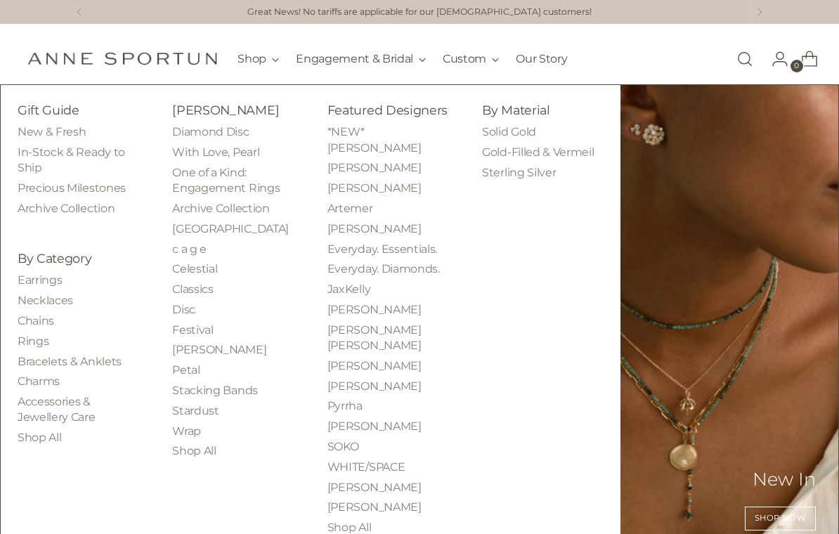
click at [32, 278] on link "Earrings" at bounding box center [40, 279] width 44 height 13
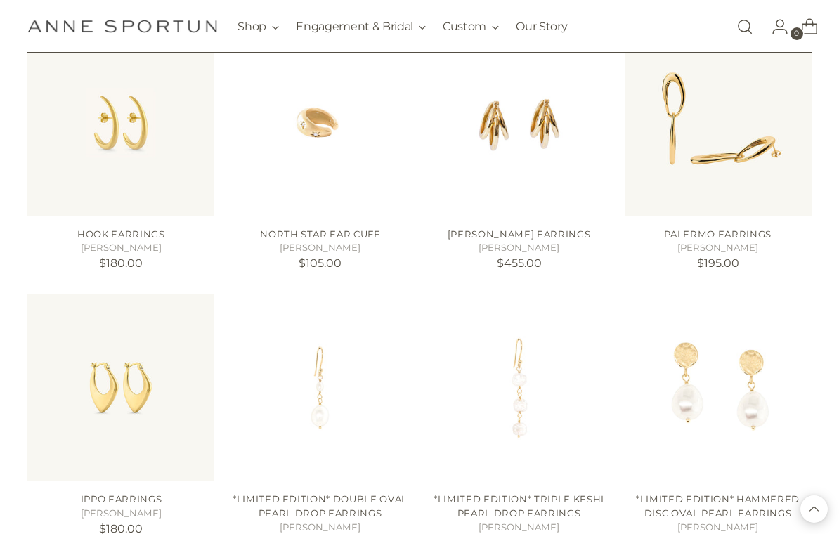
scroll to position [1163, 0]
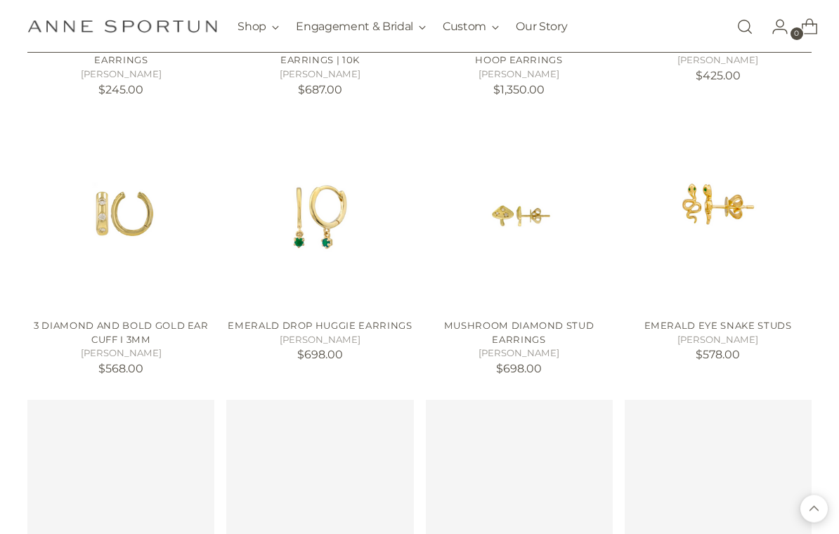
scroll to position [2717, 0]
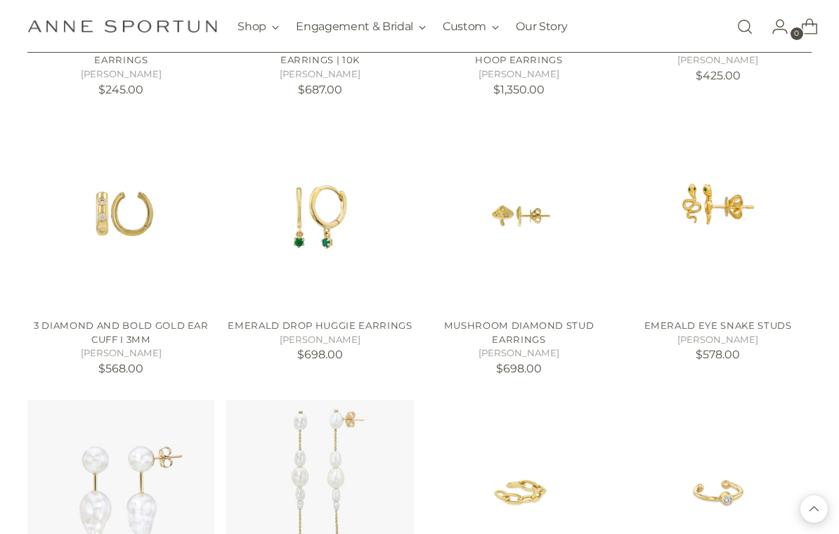
click at [725, 205] on img "Emerald Eye Snake Studs" at bounding box center [718, 214] width 187 height 187
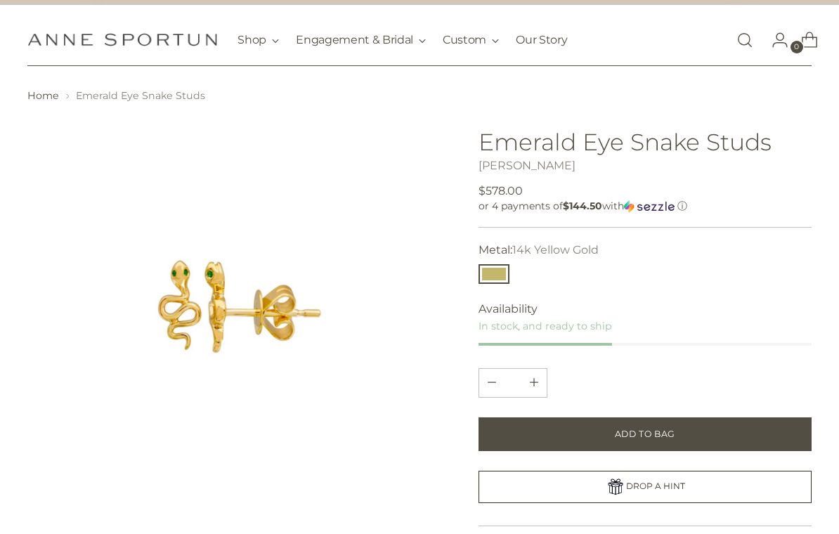
scroll to position [17, 0]
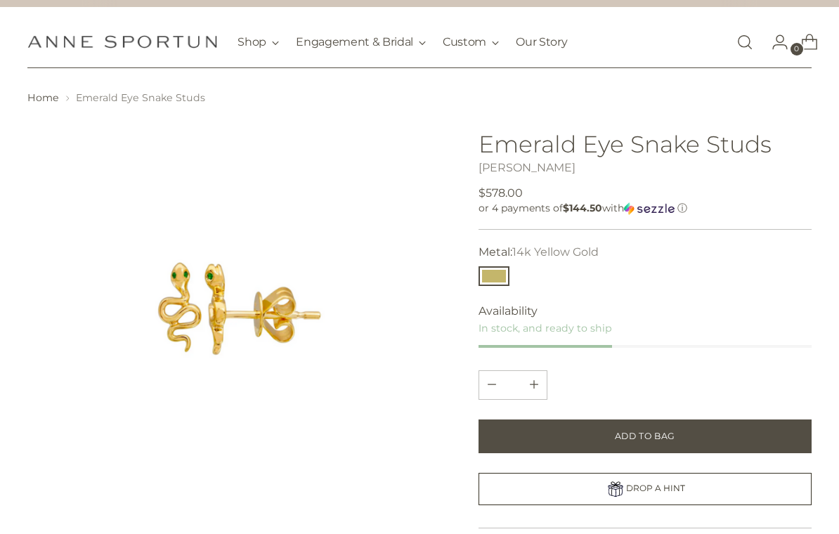
click at [687, 439] on button "Add to Bag" at bounding box center [645, 437] width 332 height 34
click at [787, 56] on span "Go to the account page" at bounding box center [780, 41] width 39 height 39
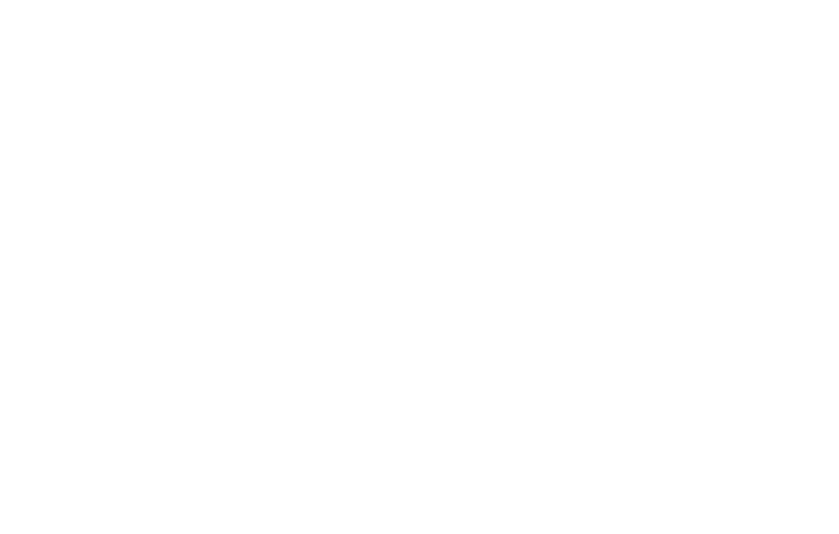
scroll to position [39, 0]
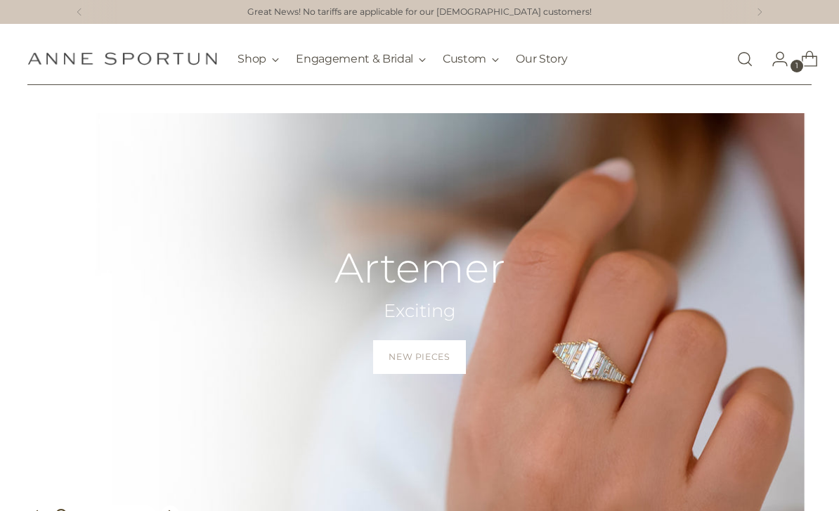
click at [796, 68] on span "1" at bounding box center [797, 66] width 13 height 13
